Goal: Task Accomplishment & Management: Manage account settings

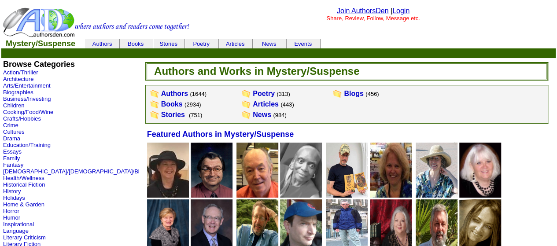
scroll to position [88, 0]
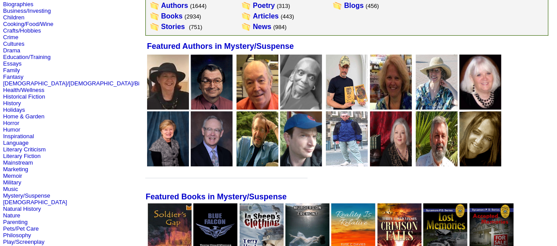
click at [326, 97] on img at bounding box center [347, 82] width 42 height 55
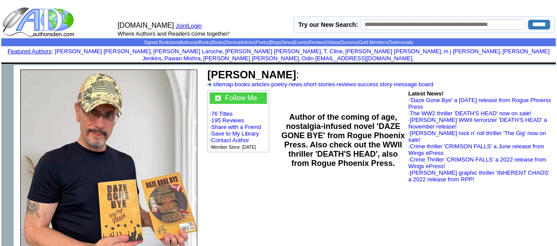
click at [191, 26] on link "Login" at bounding box center [194, 25] width 14 height 7
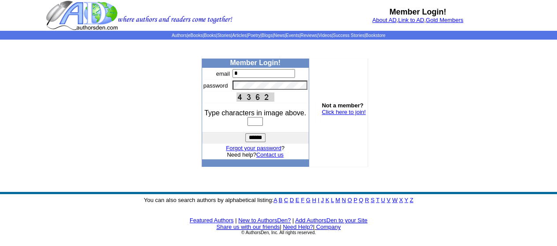
type input "**********"
click at [255, 125] on input "text" at bounding box center [254, 121] width 15 height 9
type input "****"
click at [258, 139] on input "******" at bounding box center [255, 137] width 20 height 9
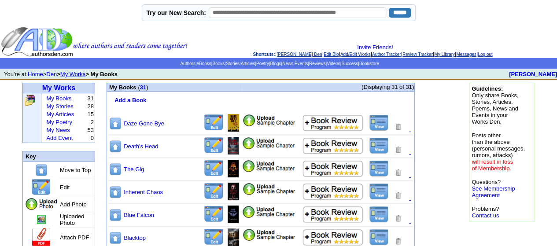
click at [117, 213] on img at bounding box center [115, 215] width 13 height 14
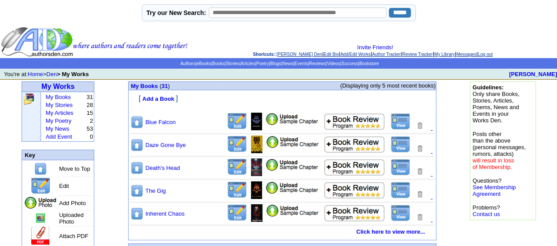
click at [140, 215] on img at bounding box center [136, 214] width 13 height 14
click at [139, 214] on img at bounding box center [136, 214] width 13 height 14
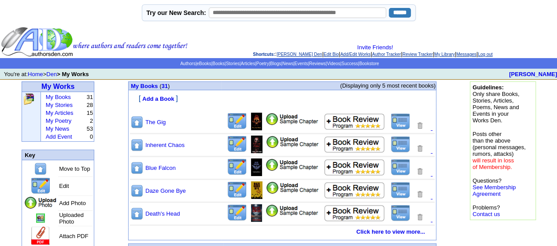
click at [139, 214] on img at bounding box center [136, 214] width 13 height 14
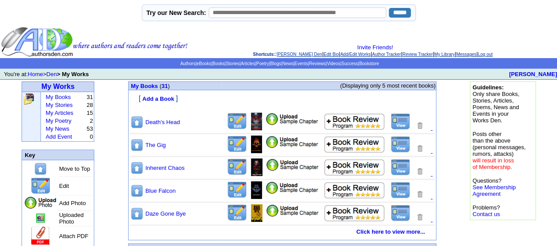
click at [139, 214] on img at bounding box center [136, 214] width 13 height 14
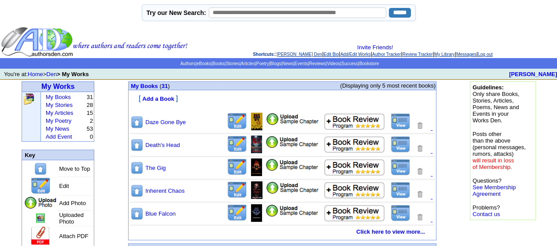
click at [492, 54] on link "Log out" at bounding box center [484, 54] width 15 height 5
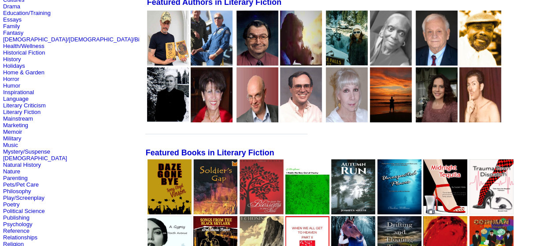
scroll to position [176, 0]
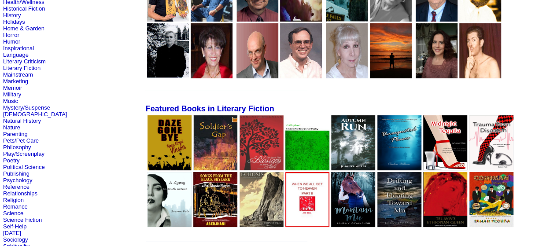
click at [147, 155] on img at bounding box center [169, 142] width 44 height 55
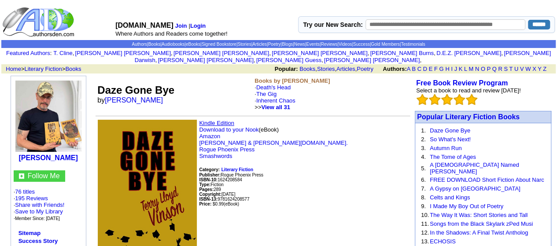
click at [228, 120] on link "Kindle Edition" at bounding box center [216, 123] width 35 height 7
